Goal: Transaction & Acquisition: Purchase product/service

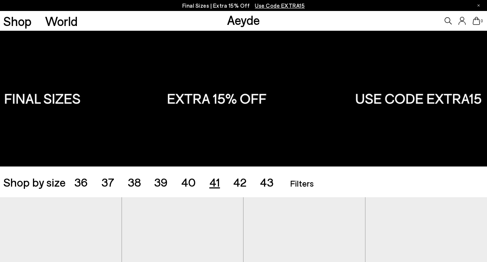
click at [218, 180] on span "41" at bounding box center [215, 182] width 11 height 14
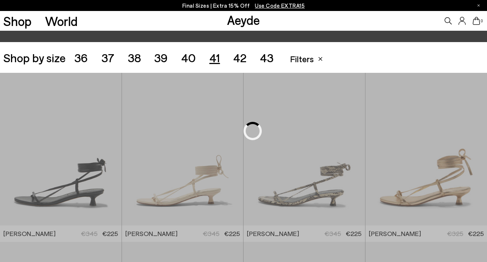
scroll to position [136, 0]
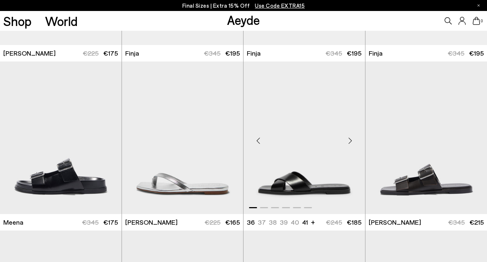
scroll to position [2000, 0]
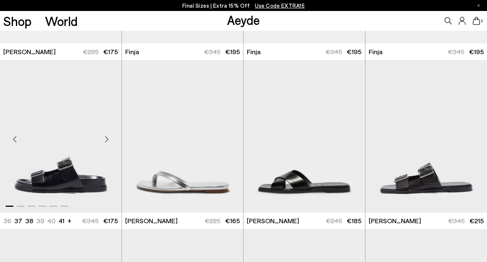
click at [87, 157] on img "1 / 6" at bounding box center [61, 136] width 122 height 153
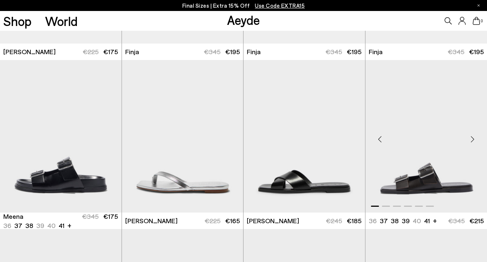
click at [415, 171] on img "1 / 6" at bounding box center [427, 136] width 122 height 153
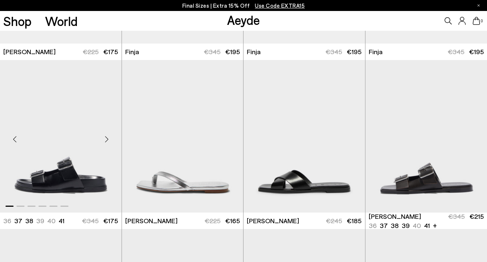
click at [58, 171] on img "1 / 6" at bounding box center [61, 136] width 122 height 153
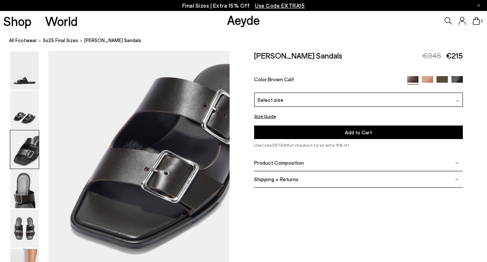
scroll to position [508, 0]
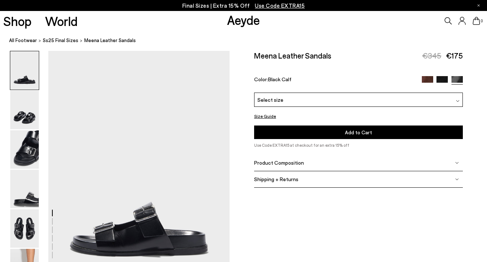
click at [456, 96] on div "Select size" at bounding box center [358, 100] width 209 height 14
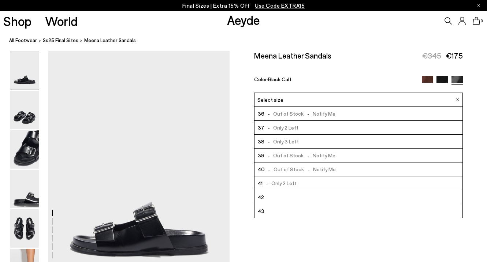
click at [277, 184] on span "- Only 2 Left" at bounding box center [280, 183] width 34 height 9
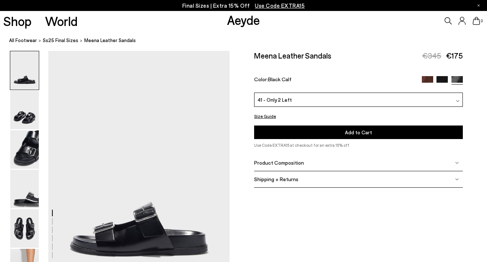
click at [319, 133] on button "Add to Cart Select a Size First" at bounding box center [358, 133] width 209 height 14
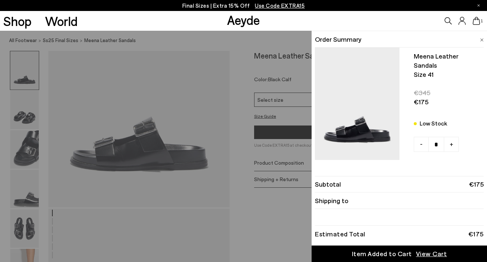
scroll to position [108, 0]
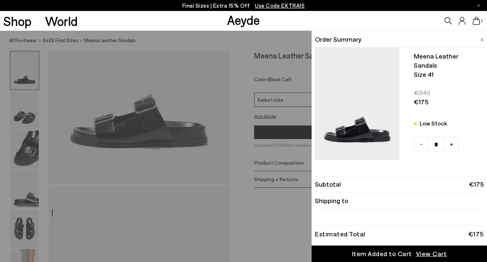
click at [430, 253] on span "View Cart" at bounding box center [431, 254] width 31 height 9
